Goal: Find specific page/section: Find specific page/section

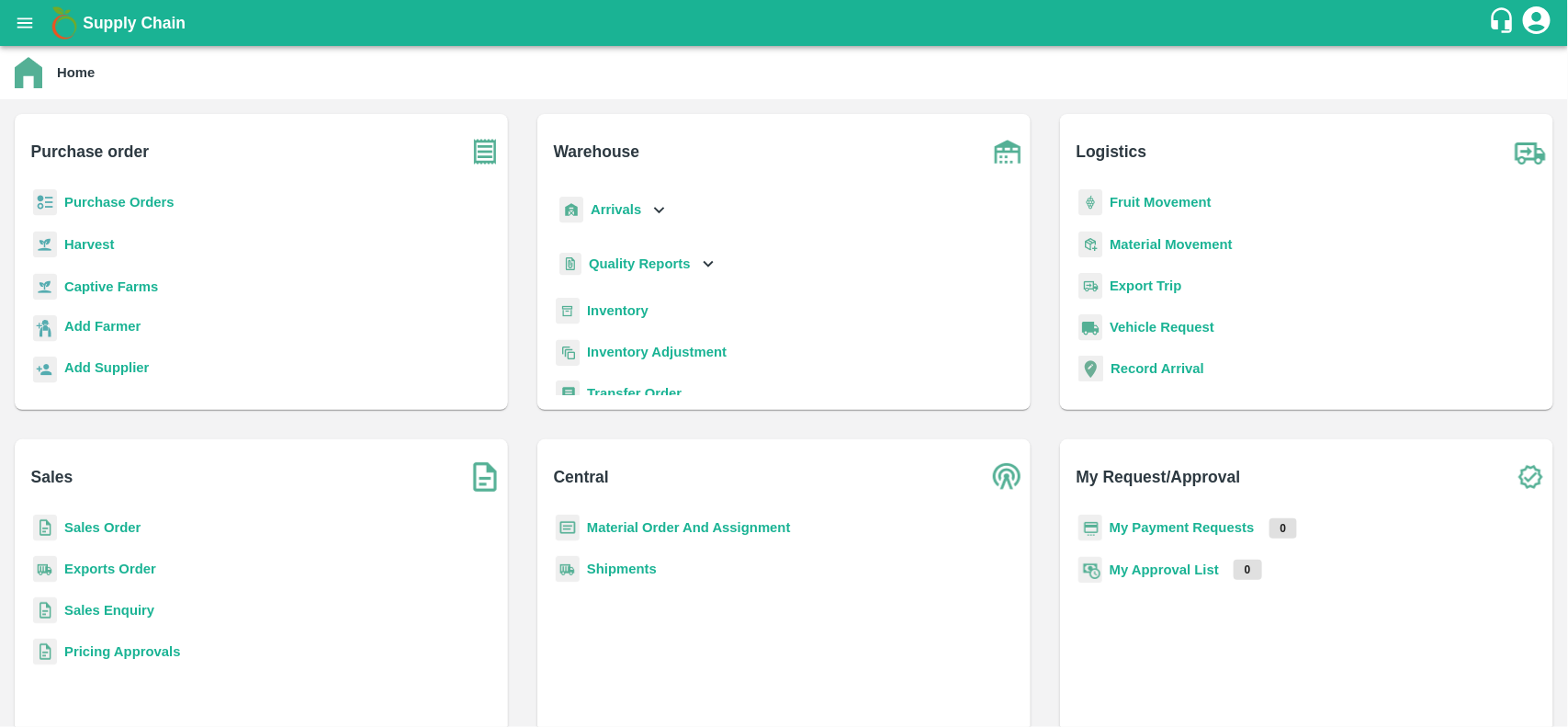
click at [640, 314] on b "Inventory" at bounding box center [617, 310] width 61 height 14
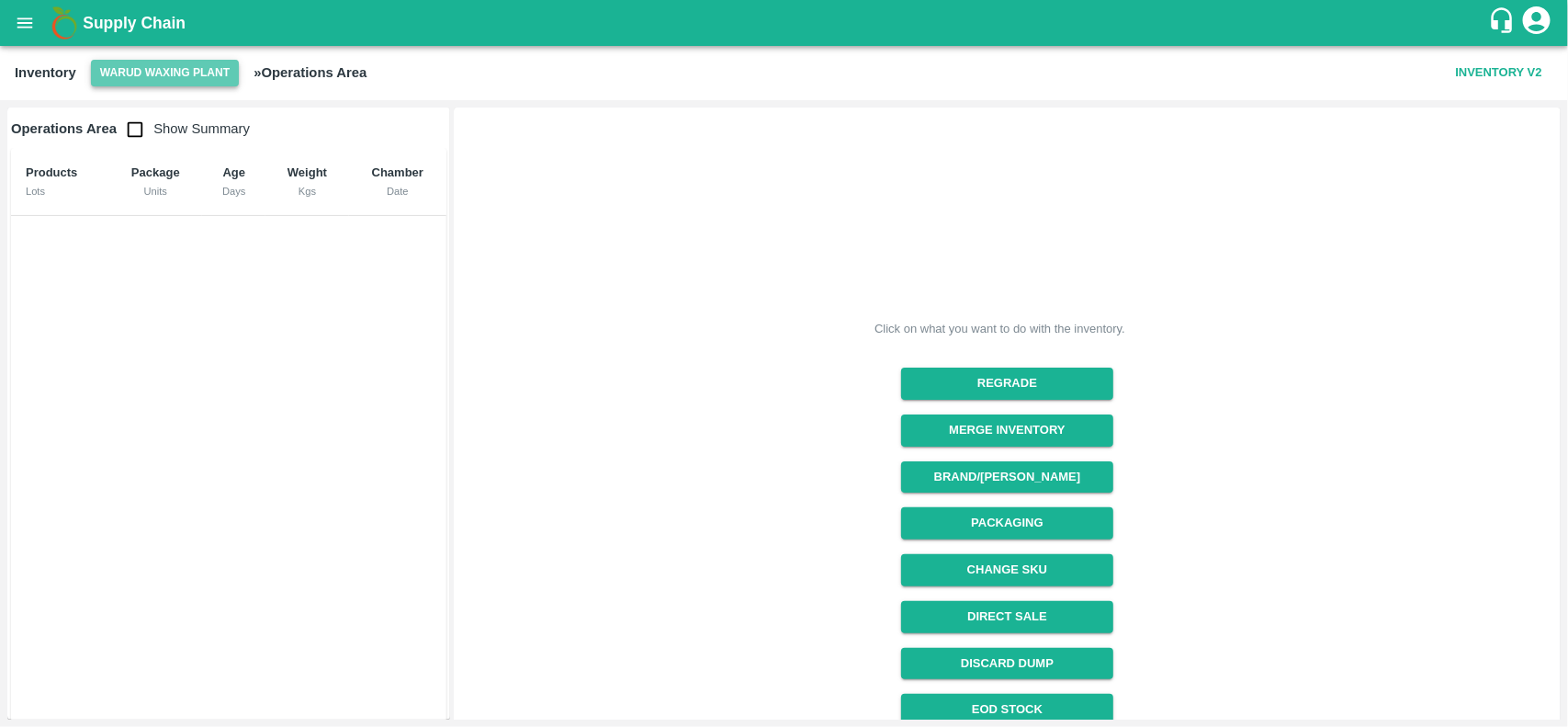
click at [231, 72] on button "Warud Waxing Plant" at bounding box center [165, 73] width 147 height 27
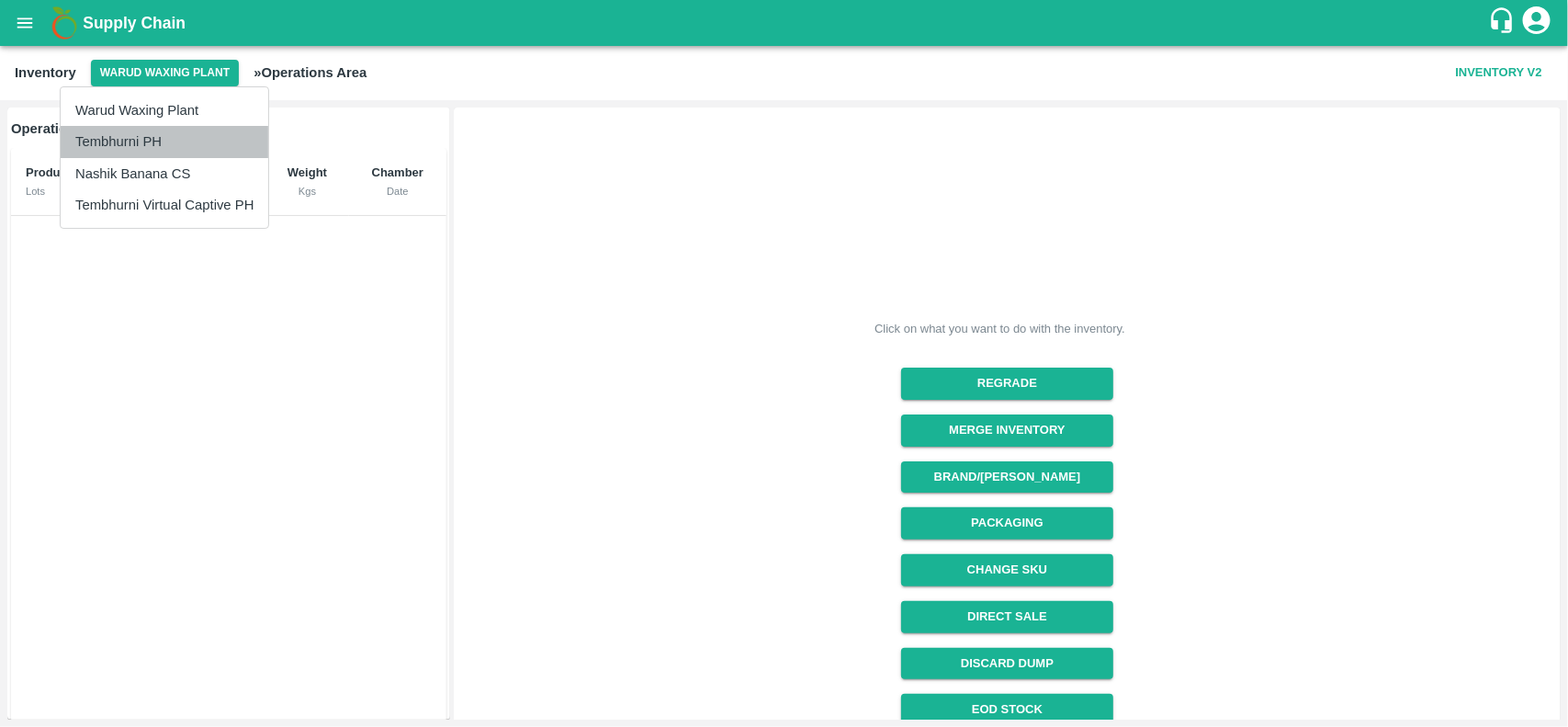
click at [216, 143] on li "Tembhurni PH" at bounding box center [164, 141] width 208 height 32
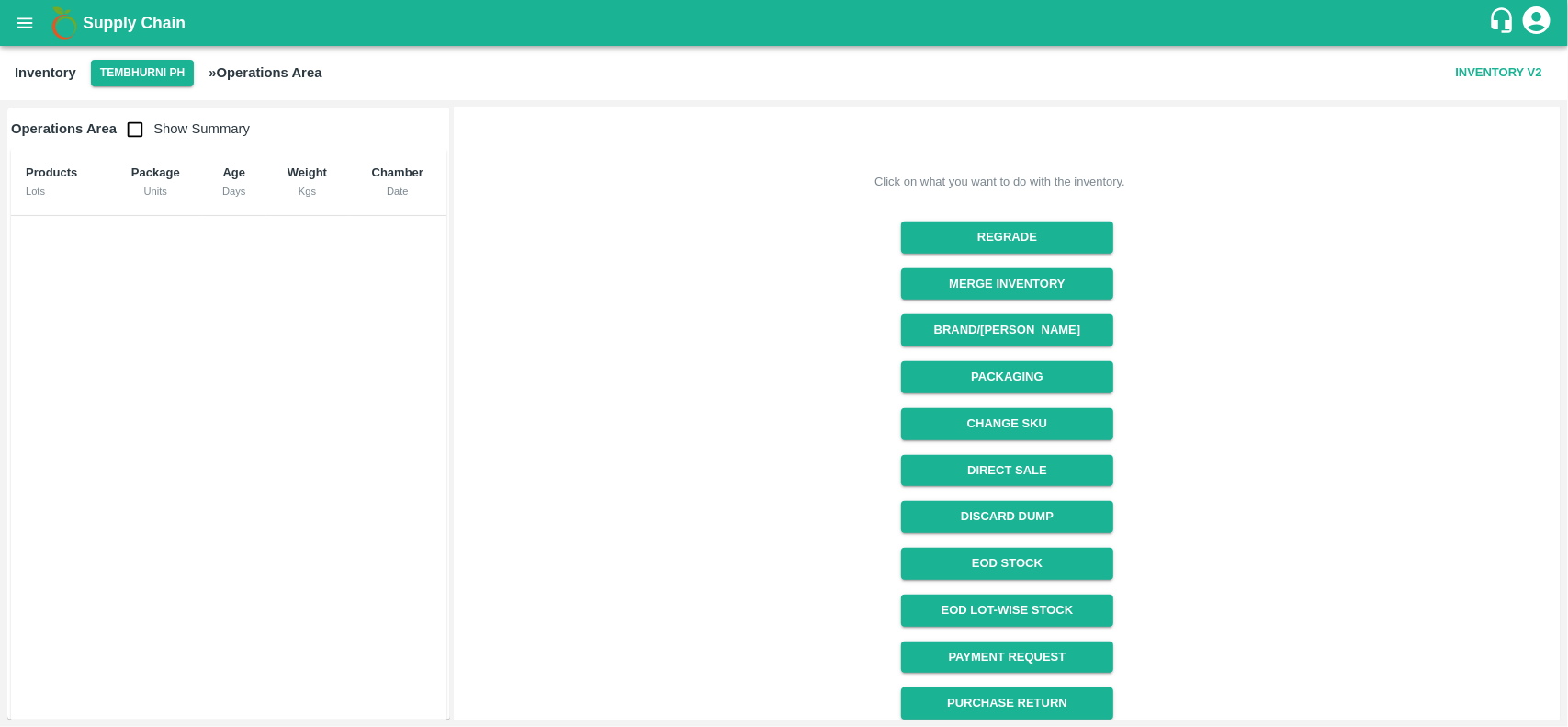
scroll to position [450, 0]
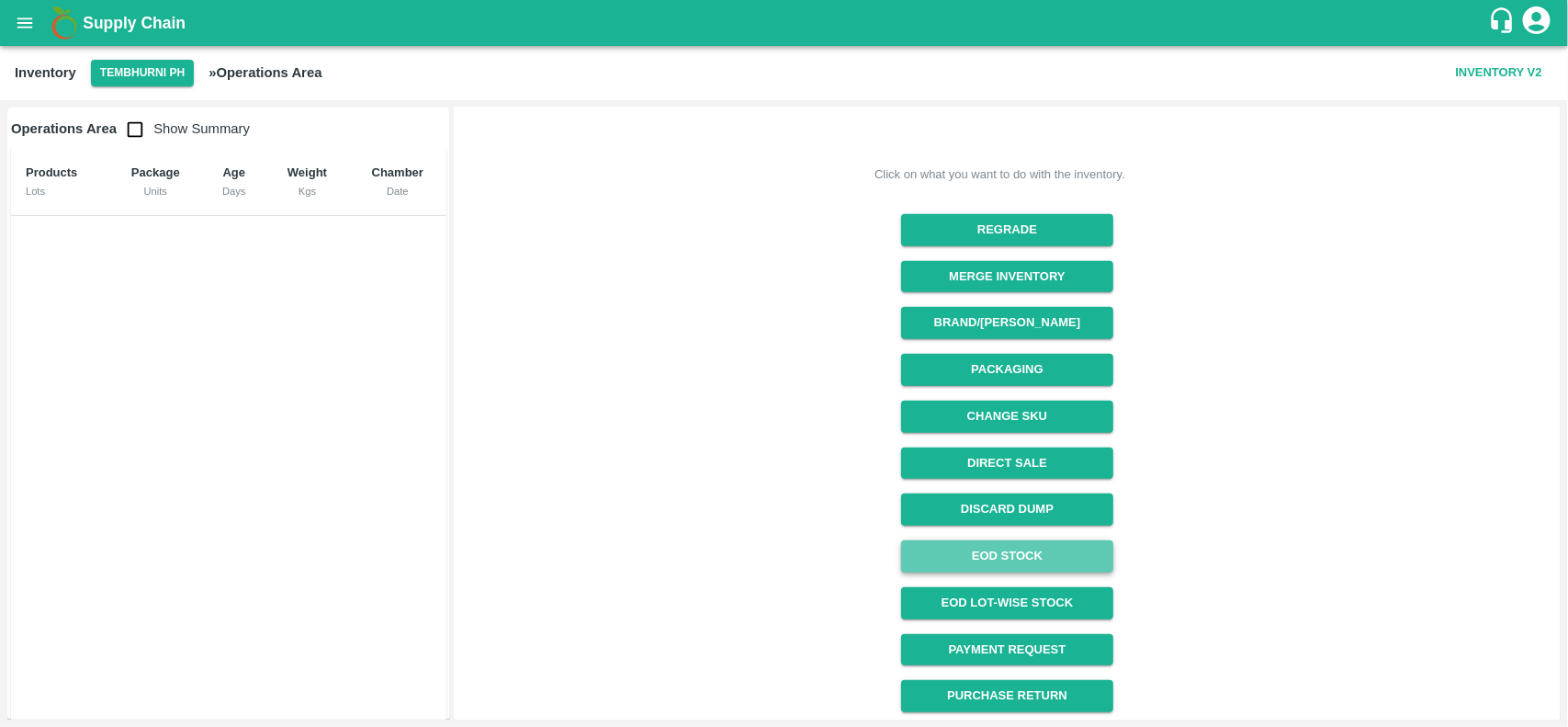
click at [970, 552] on link "EOD Stock" at bounding box center [1007, 557] width 213 height 33
